Goal: Navigation & Orientation: Understand site structure

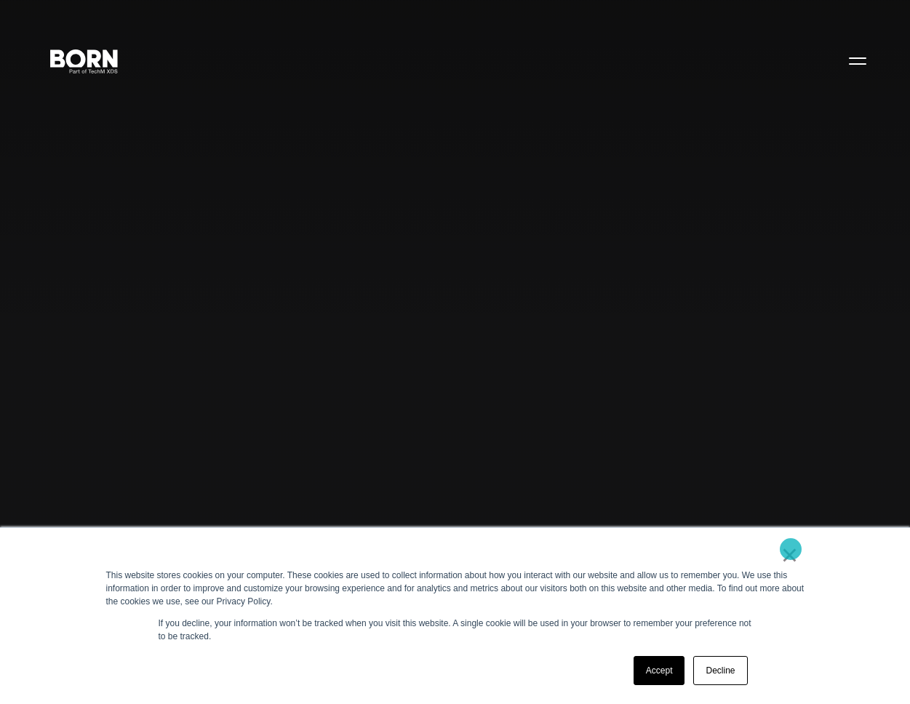
click at [791, 549] on link "×" at bounding box center [790, 555] width 17 height 13
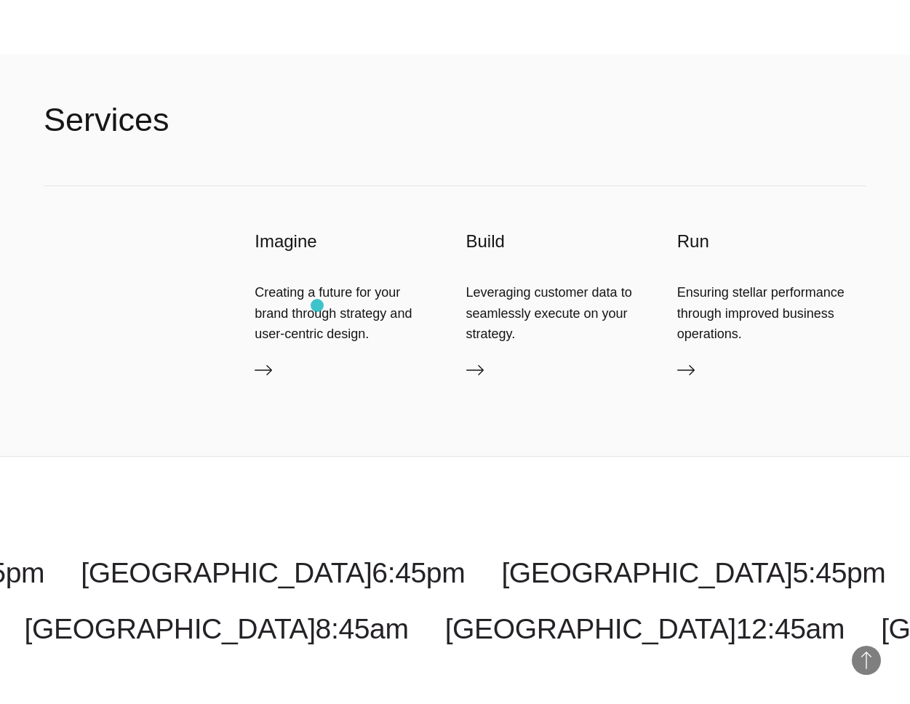
scroll to position [4656, 0]
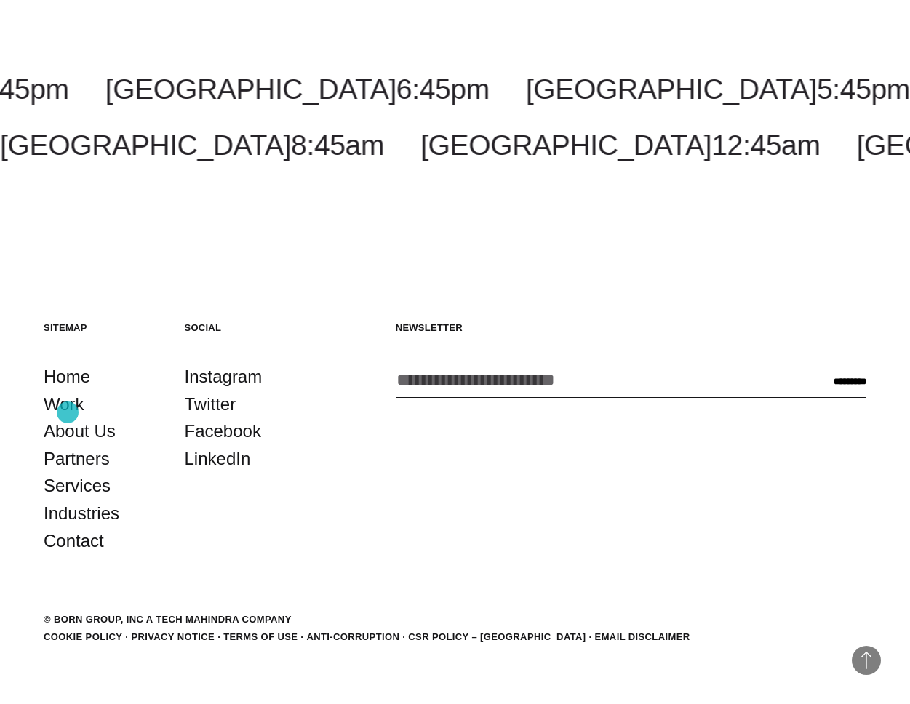
click at [68, 413] on link "Work" at bounding box center [64, 405] width 41 height 28
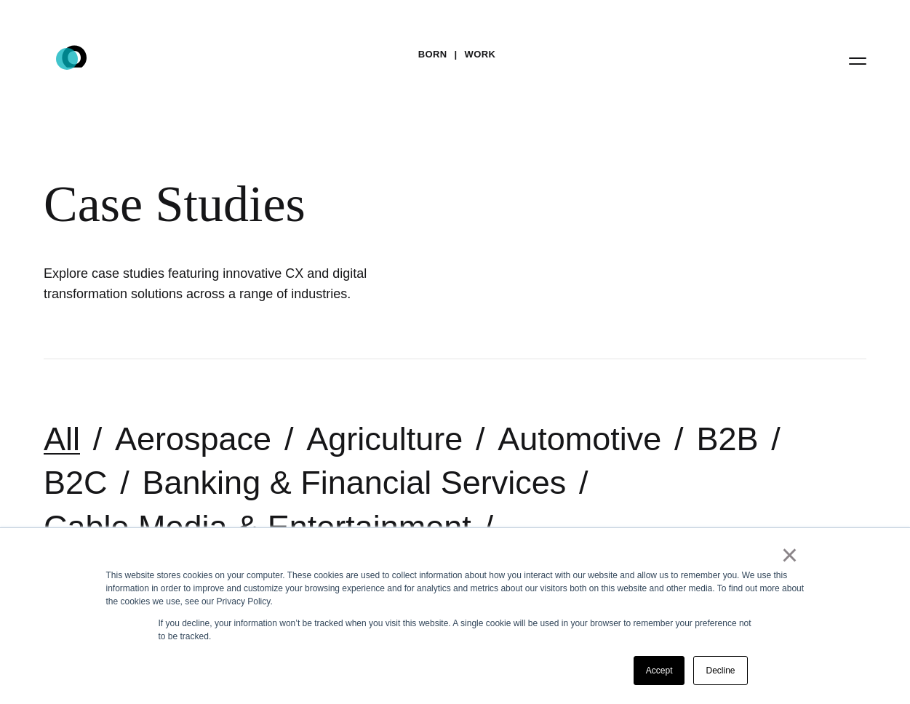
click at [68, 59] on icon at bounding box center [74, 56] width 25 height 22
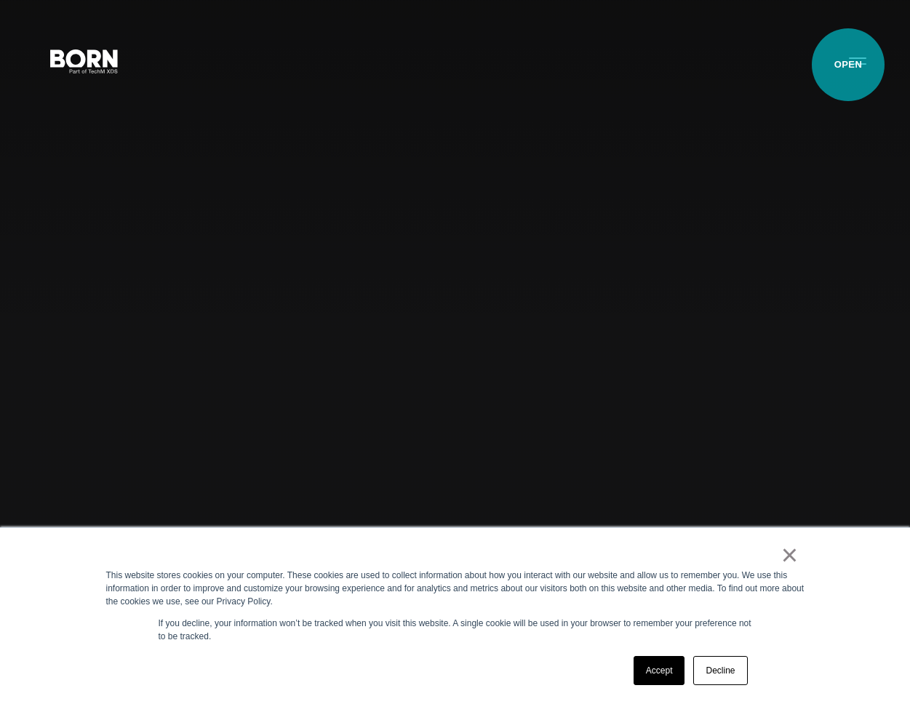
click at [848, 65] on button "Primary Menu" at bounding box center [857, 60] width 35 height 31
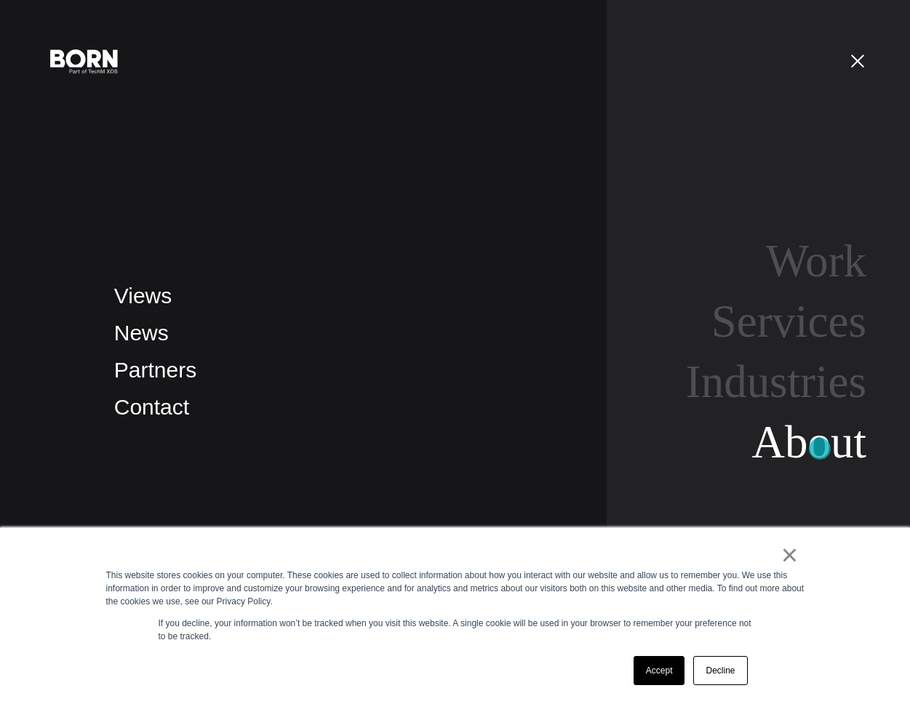
click at [820, 449] on link "About" at bounding box center [809, 442] width 114 height 51
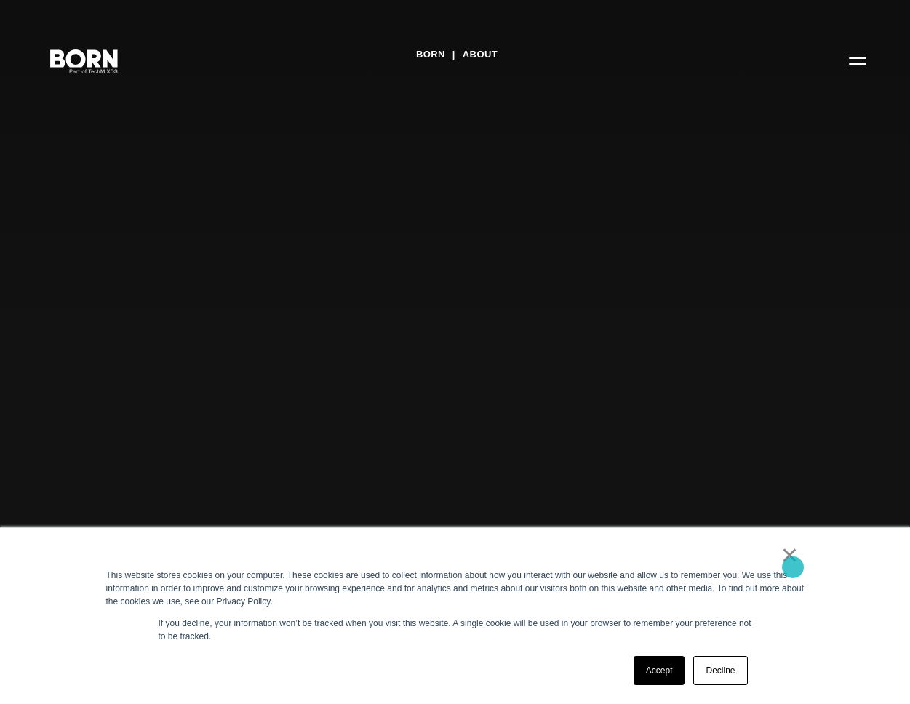
click at [794, 562] on link "×" at bounding box center [790, 555] width 17 height 13
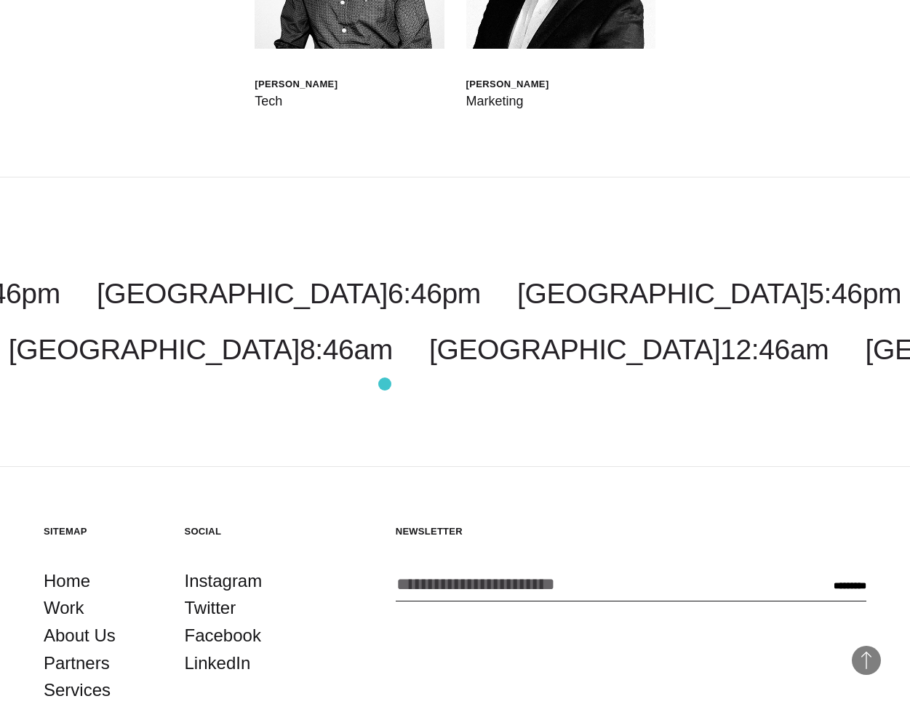
scroll to position [5089, 0]
